Goal: Information Seeking & Learning: Learn about a topic

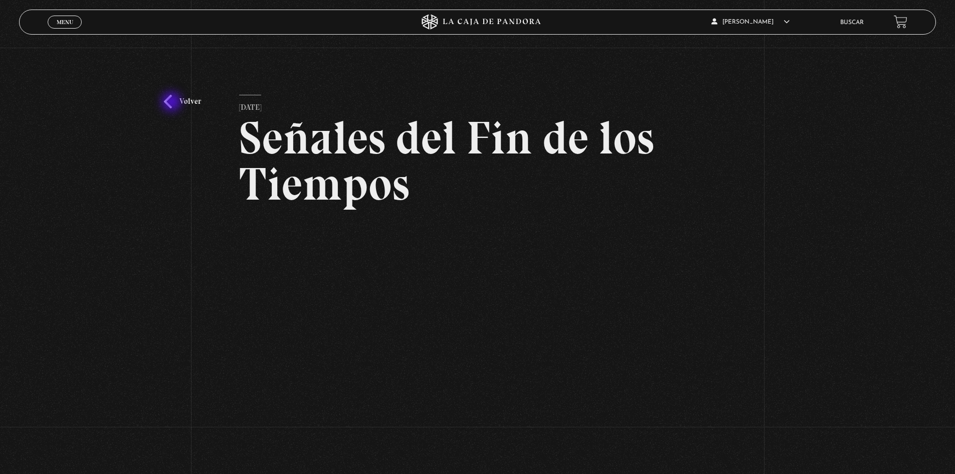
click at [173, 103] on link "Volver" at bounding box center [182, 102] width 37 height 14
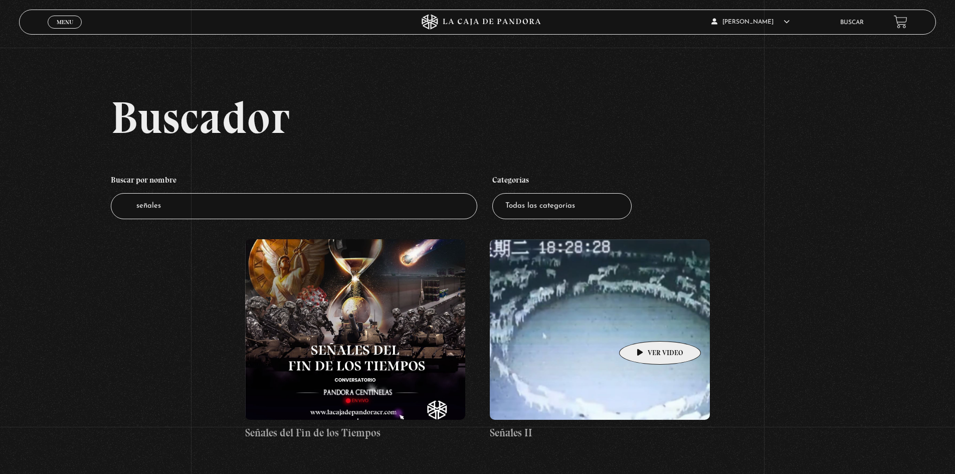
click at [642, 325] on figure at bounding box center [600, 329] width 220 height 181
drag, startPoint x: 180, startPoint y: 200, endPoint x: 102, endPoint y: 198, distance: 77.8
click at [102, 198] on div "Buscador Buscar por nombre Buscador señales Categorías Todas las categorías 11:…" at bounding box center [477, 278] width 955 height 366
type input "b"
type input "preper"
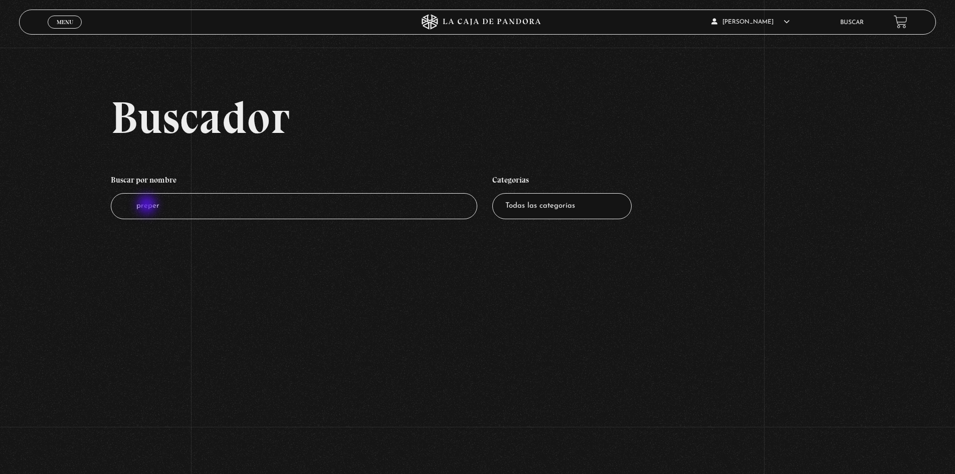
click at [148, 206] on input "preper" at bounding box center [294, 206] width 367 height 27
type input "prepper"
